Goal: Find specific page/section: Find specific page/section

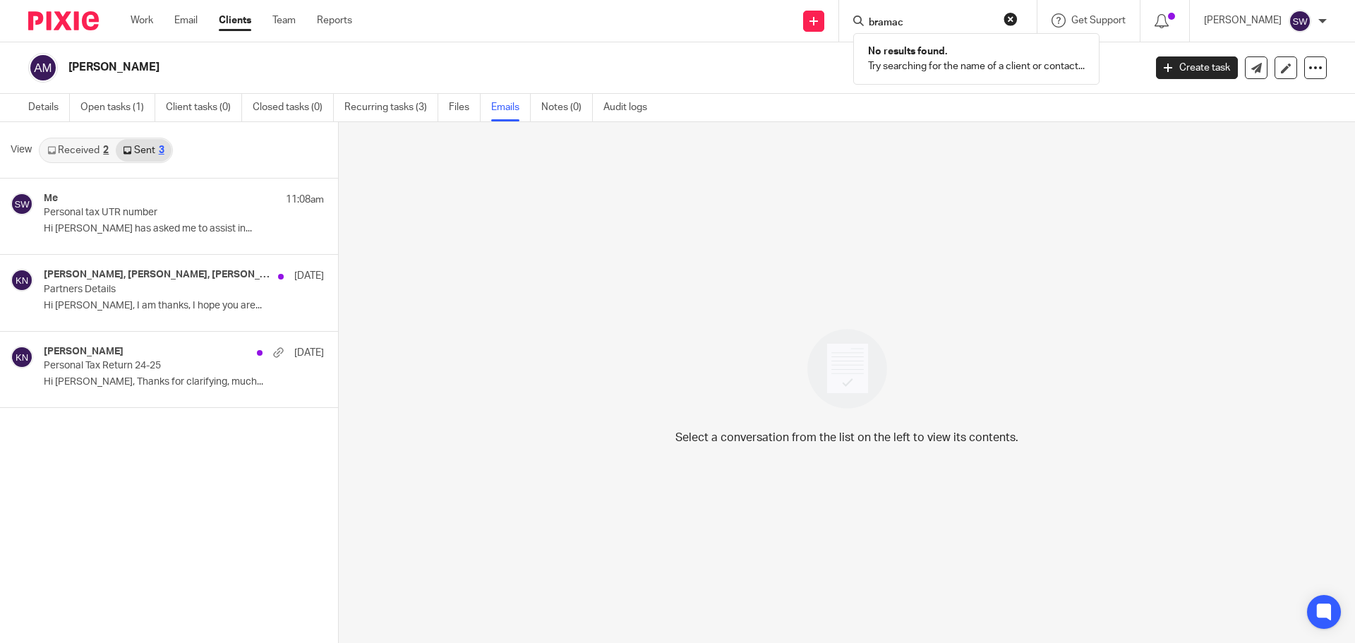
click at [932, 18] on input "bramac" at bounding box center [930, 23] width 127 height 13
drag, startPoint x: 943, startPoint y: 18, endPoint x: 859, endPoint y: 19, distance: 83.2
click at [862, 18] on div "Send new email Create task Add client bramac No results found. Try searching fo…" at bounding box center [863, 21] width 981 height 42
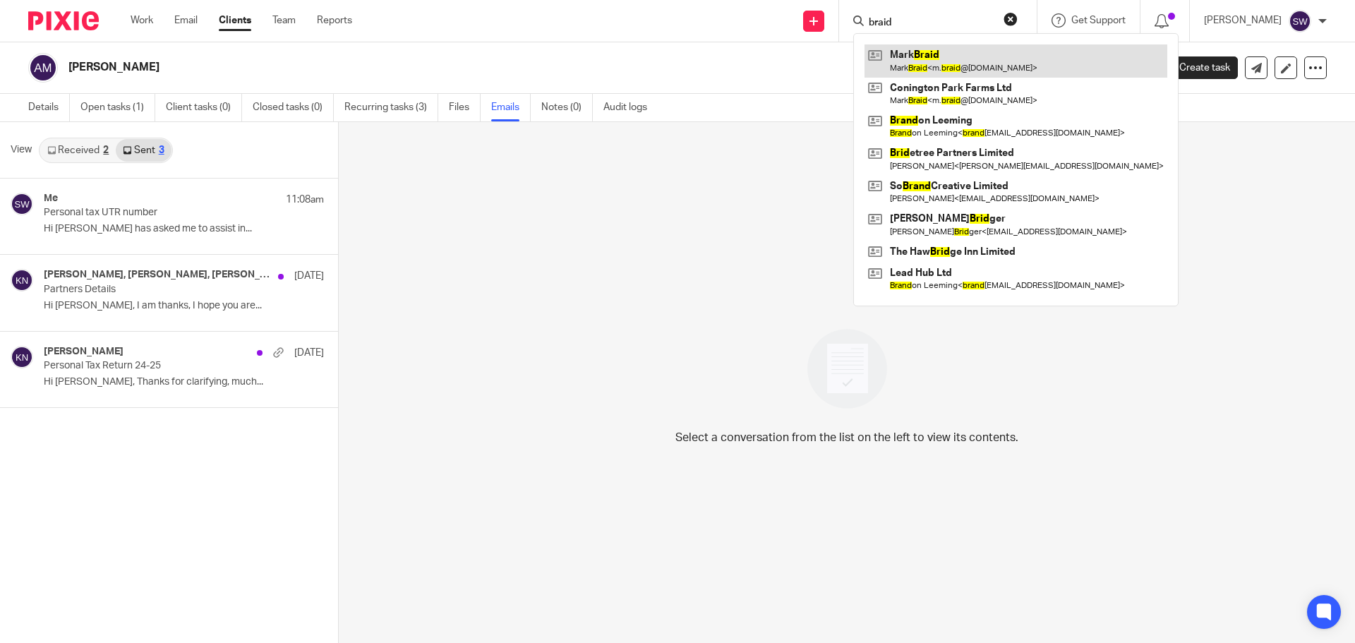
type input "braid"
click at [955, 63] on link at bounding box center [1015, 60] width 303 height 32
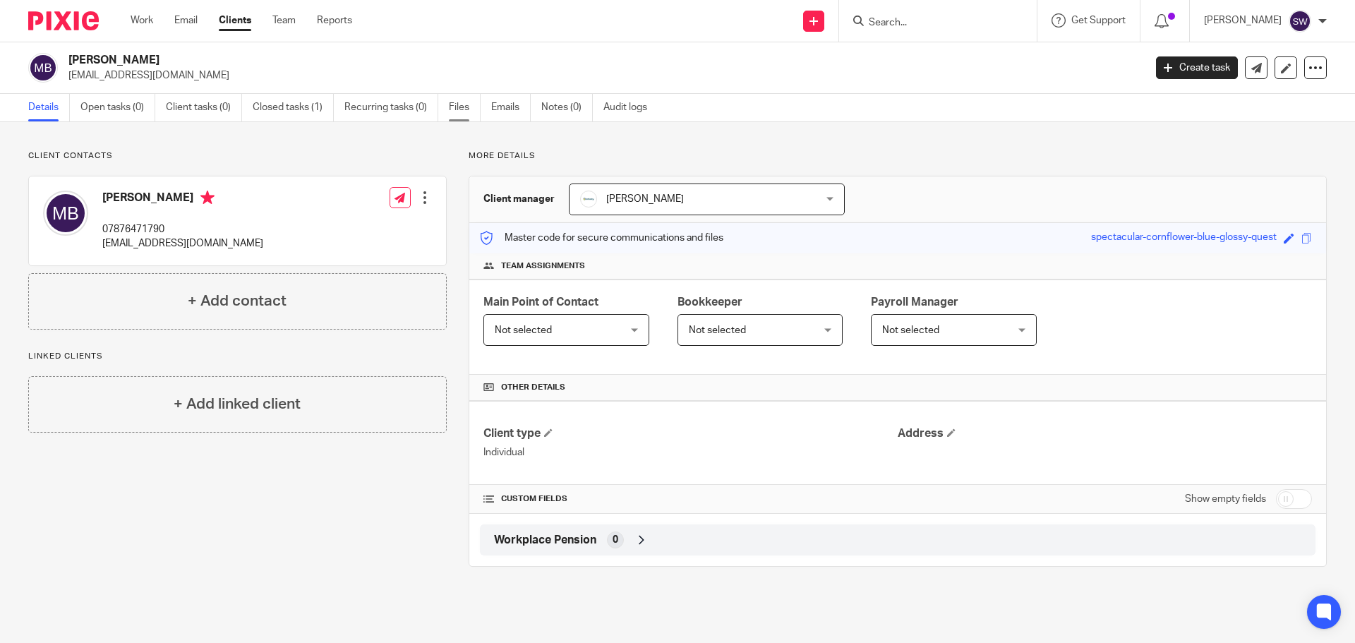
click at [455, 109] on link "Files" at bounding box center [465, 108] width 32 height 28
